Goal: Task Accomplishment & Management: Complete application form

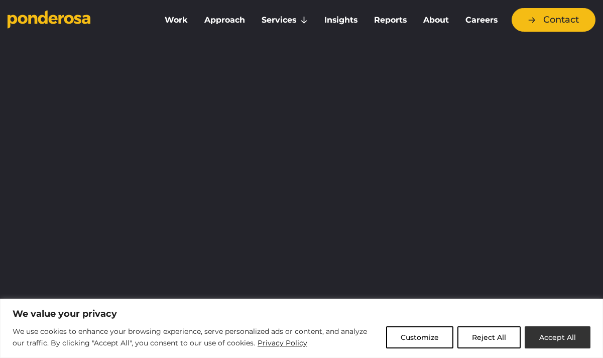
click at [554, 338] on button "Accept All" at bounding box center [558, 337] width 66 height 22
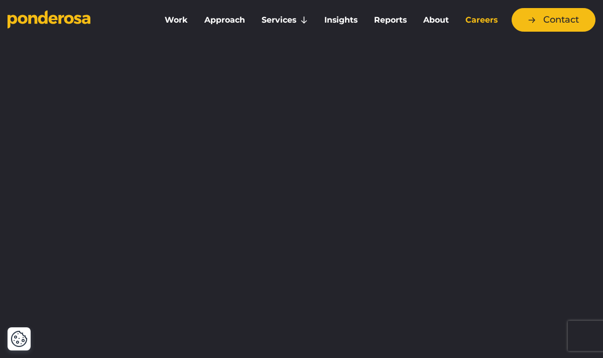
click at [475, 21] on link "Careers" at bounding box center [481, 20] width 45 height 21
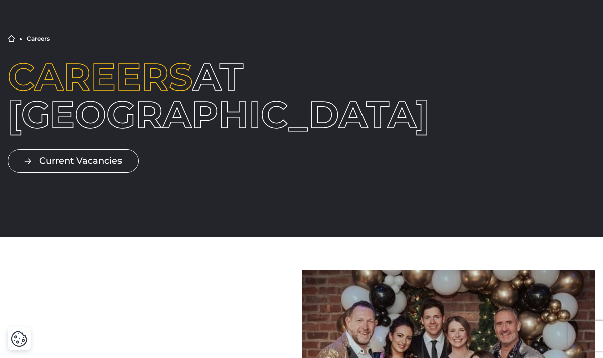
scroll to position [80, 0]
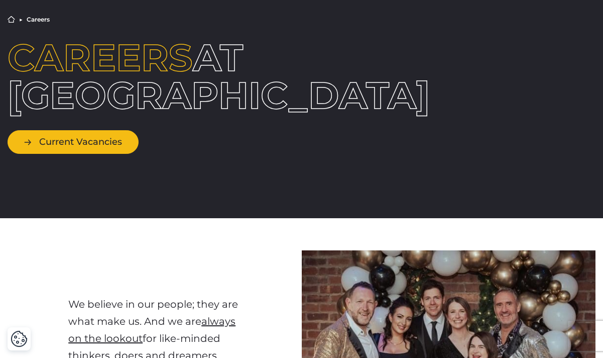
click at [91, 154] on link "Current Vacancies" at bounding box center [73, 142] width 131 height 24
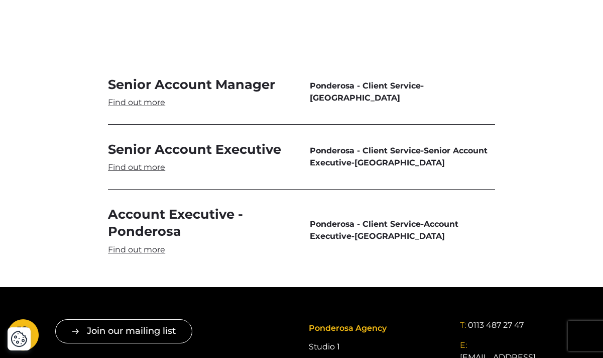
scroll to position [2918, 0]
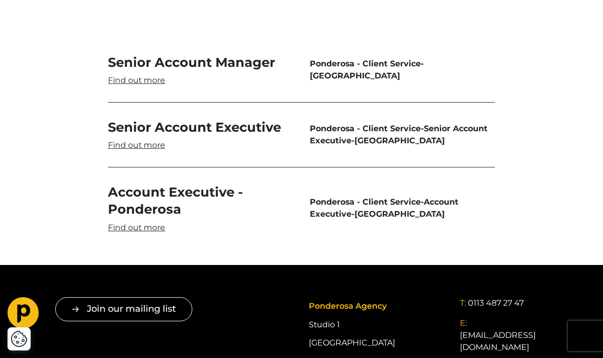
click at [139, 56] on link "Senior Account Manager" at bounding box center [200, 70] width 185 height 32
